Goal: Task Accomplishment & Management: Manage account settings

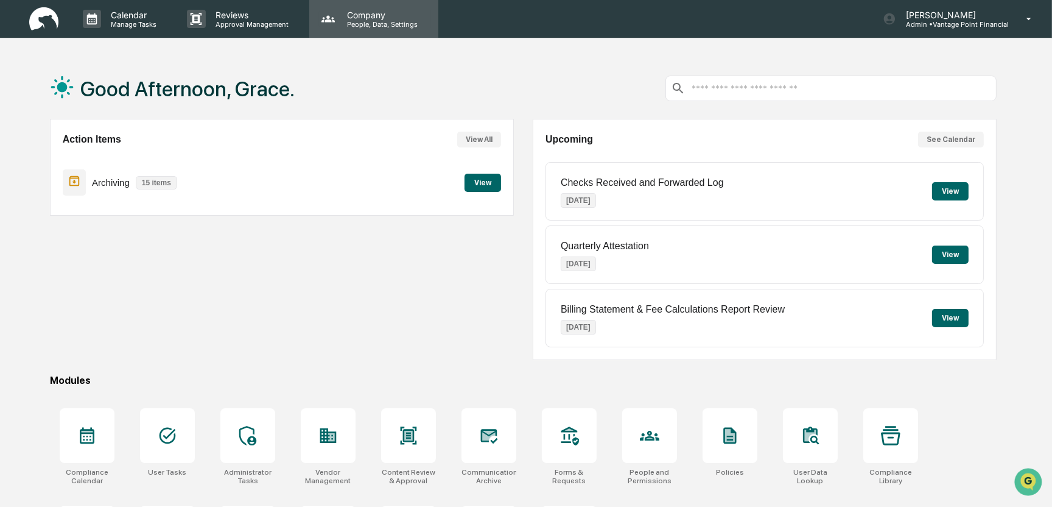
click at [320, 20] on icon at bounding box center [328, 19] width 18 height 18
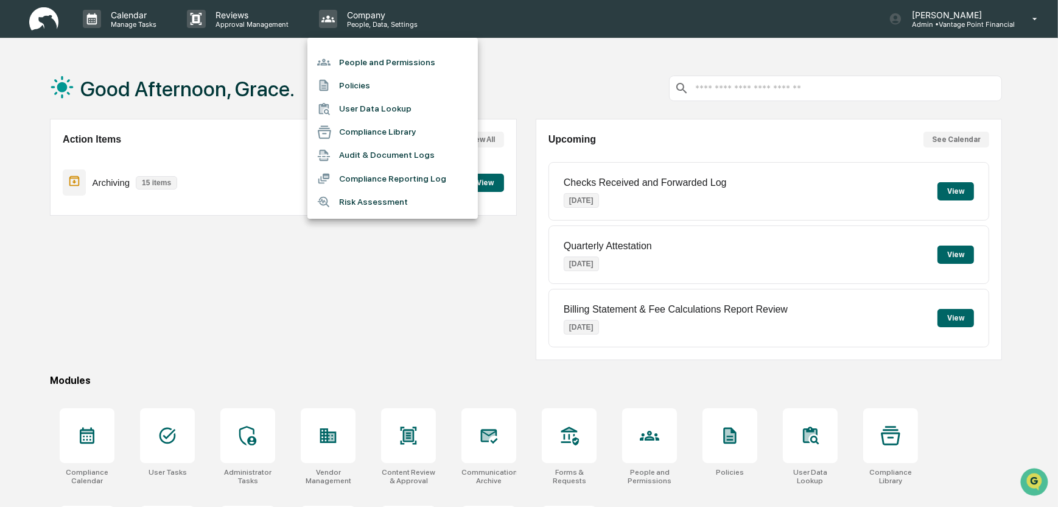
click at [406, 66] on li "People and Permissions" at bounding box center [393, 62] width 171 height 23
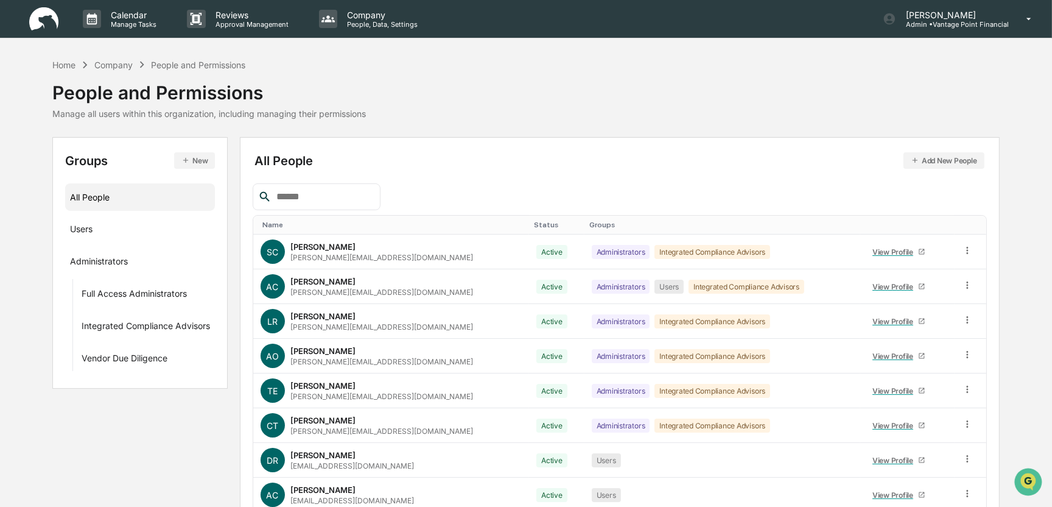
click at [839, 162] on button "Add New People" at bounding box center [944, 160] width 81 height 16
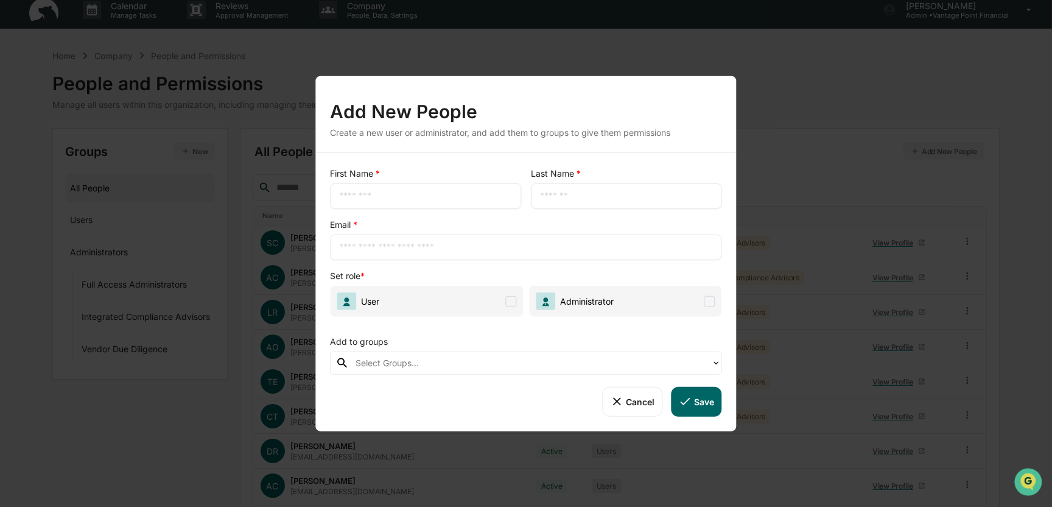
scroll to position [128, 0]
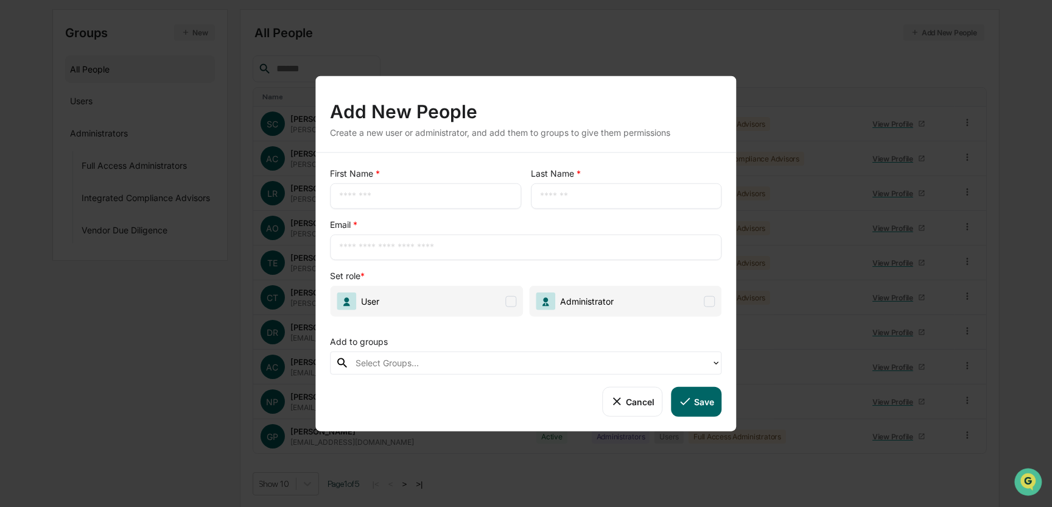
drag, startPoint x: 636, startPoint y: 401, endPoint x: 614, endPoint y: 252, distance: 151.4
click at [636, 385] on button "Cancel" at bounding box center [632, 401] width 60 height 29
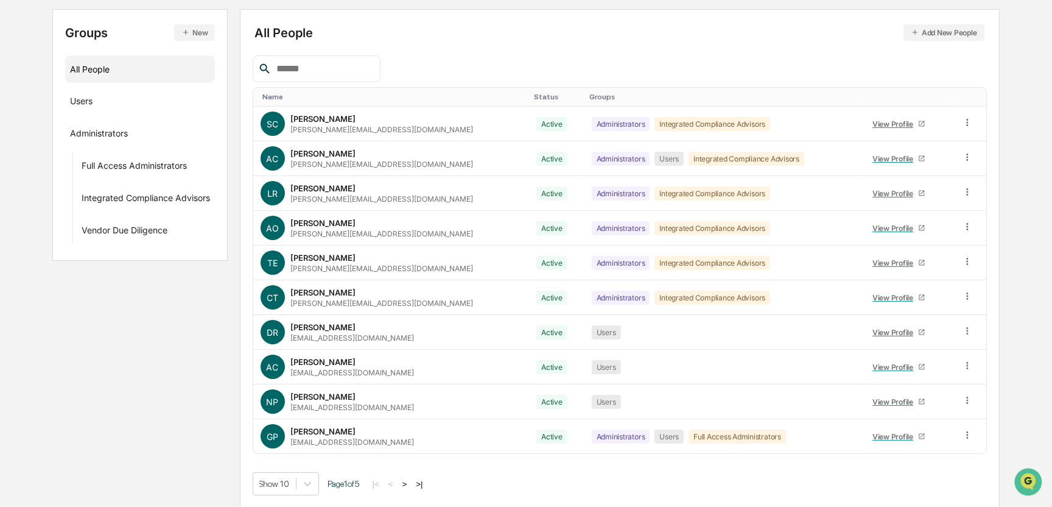
click at [411, 385] on button ">" at bounding box center [405, 484] width 12 height 10
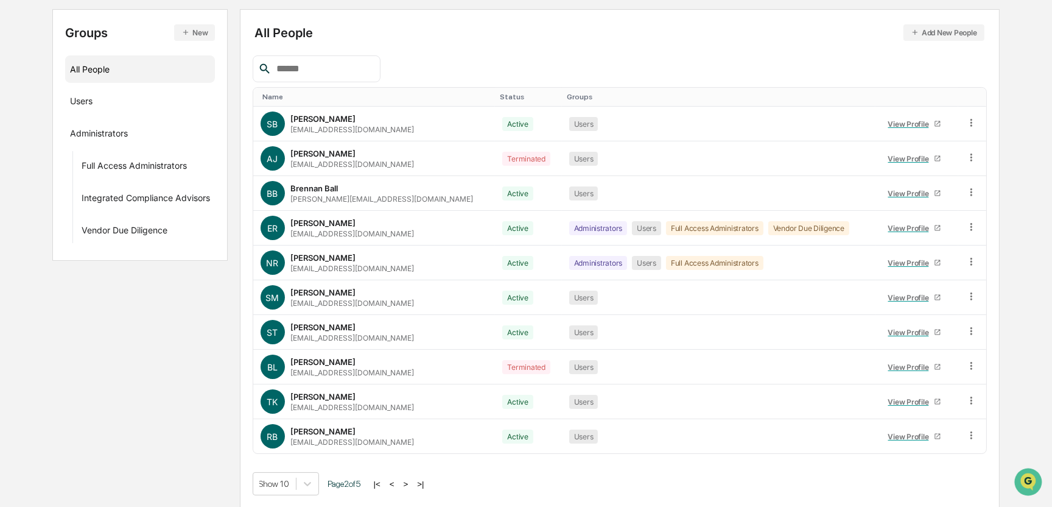
click at [409, 385] on button ">" at bounding box center [406, 484] width 12 height 10
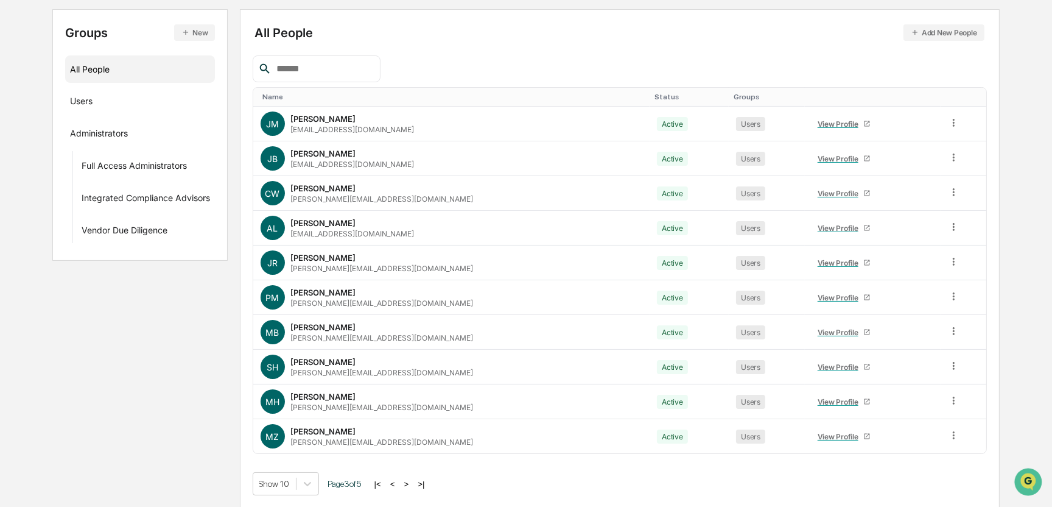
click at [407, 385] on button ">" at bounding box center [407, 484] width 12 height 10
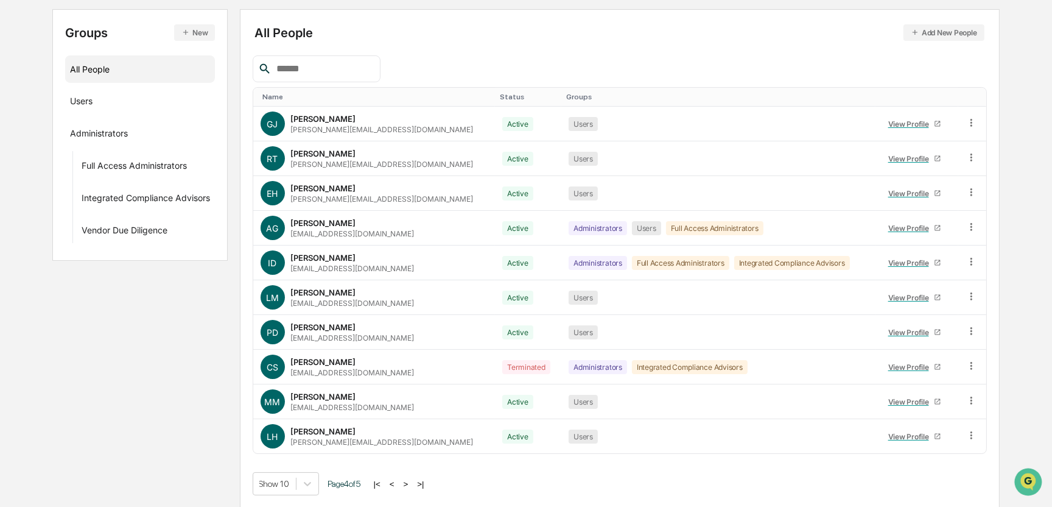
click at [119, 68] on div "All People" at bounding box center [140, 69] width 140 height 20
